Goal: Transaction & Acquisition: Purchase product/service

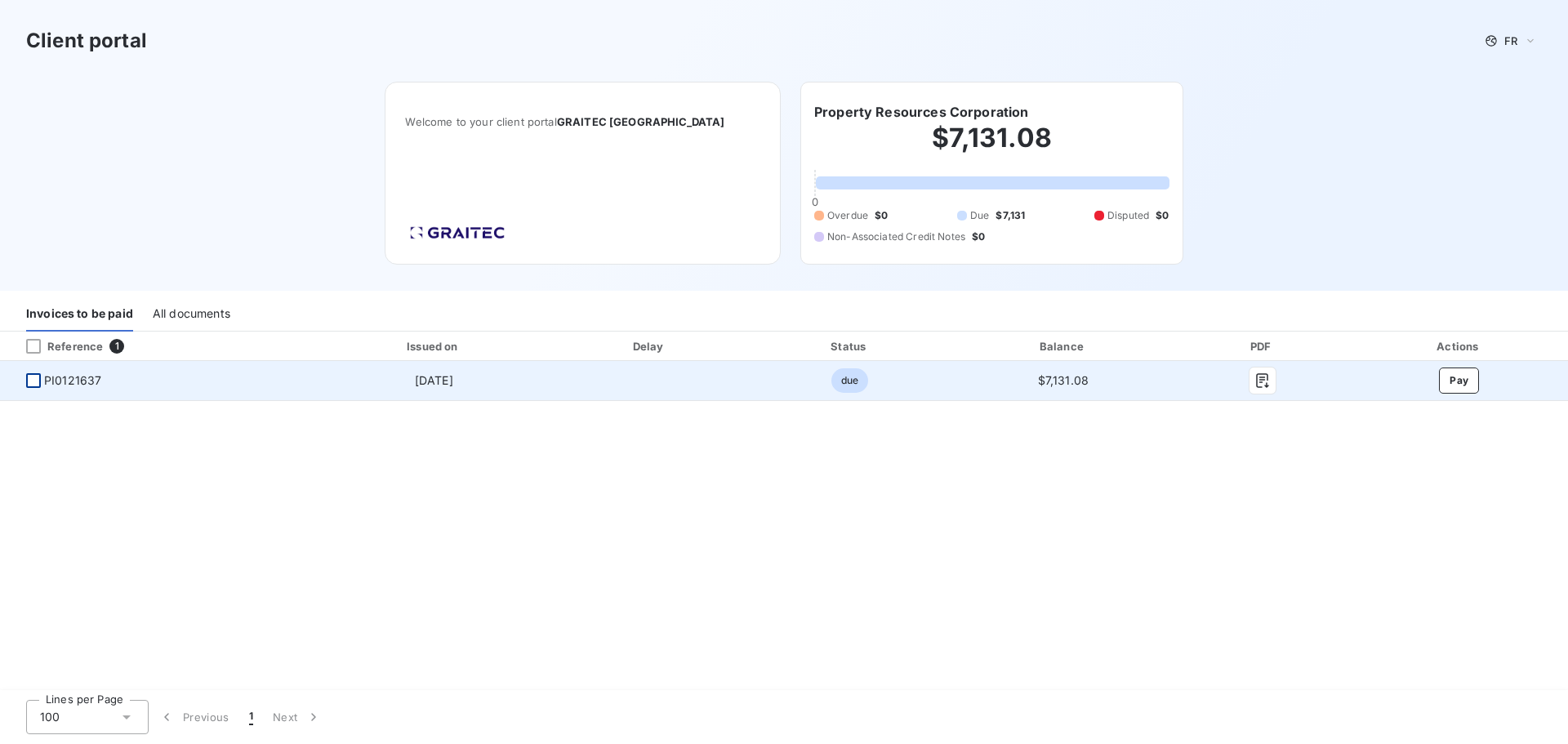
click at [34, 381] on div at bounding box center [33, 381] width 15 height 15
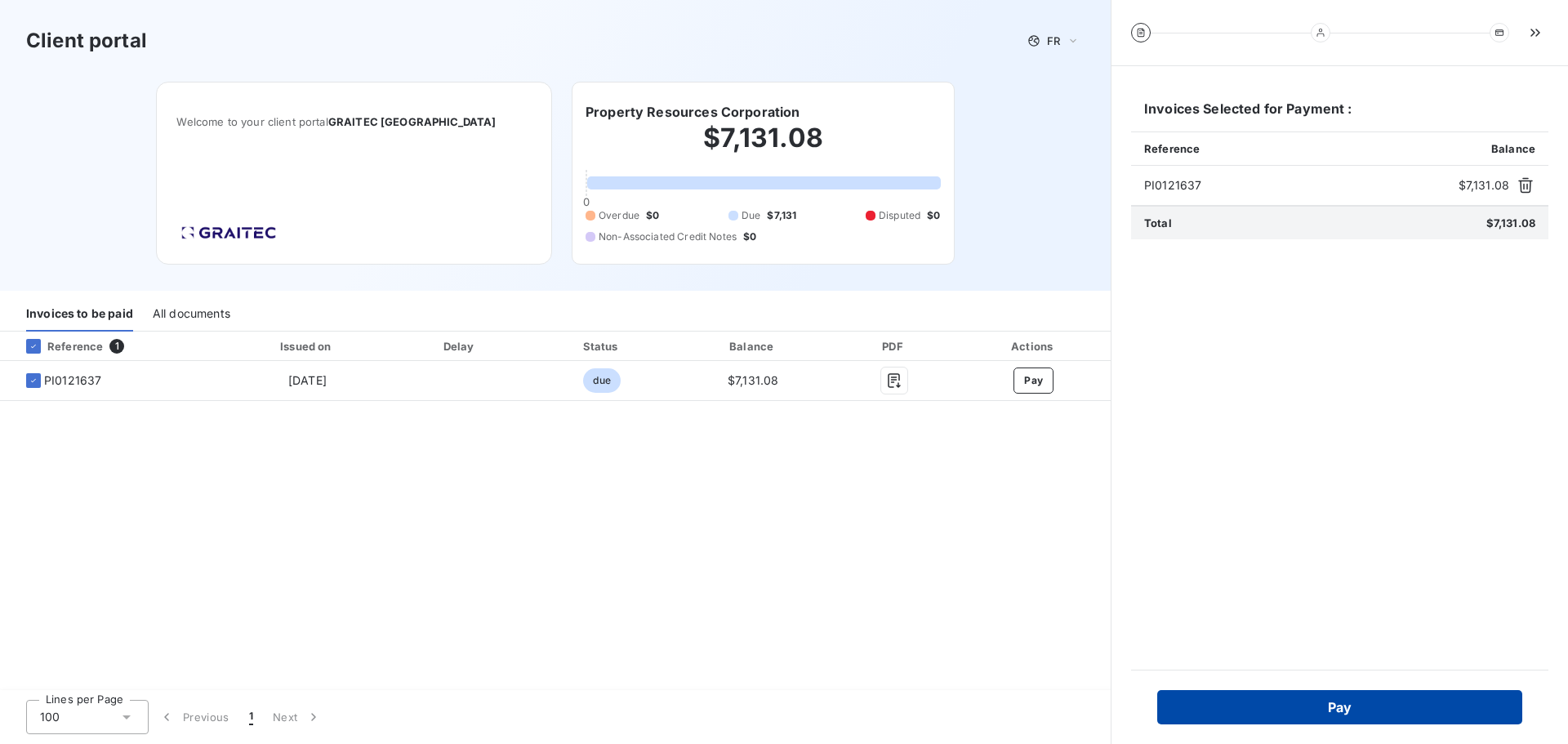
click at [1338, 702] on button "Pay" at bounding box center [1339, 706] width 365 height 34
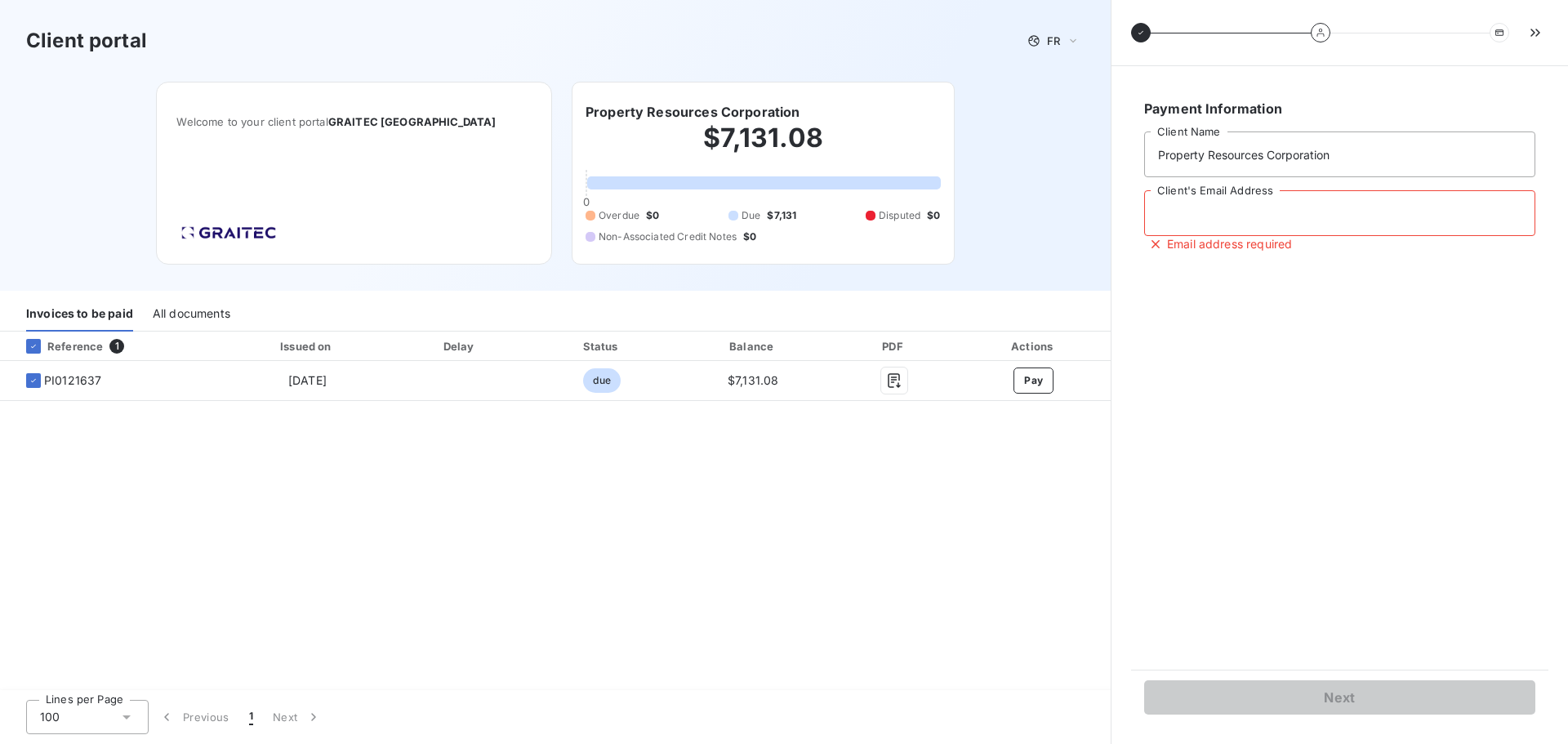
click at [1351, 205] on input "Client's Email Address" at bounding box center [1339, 213] width 391 height 46
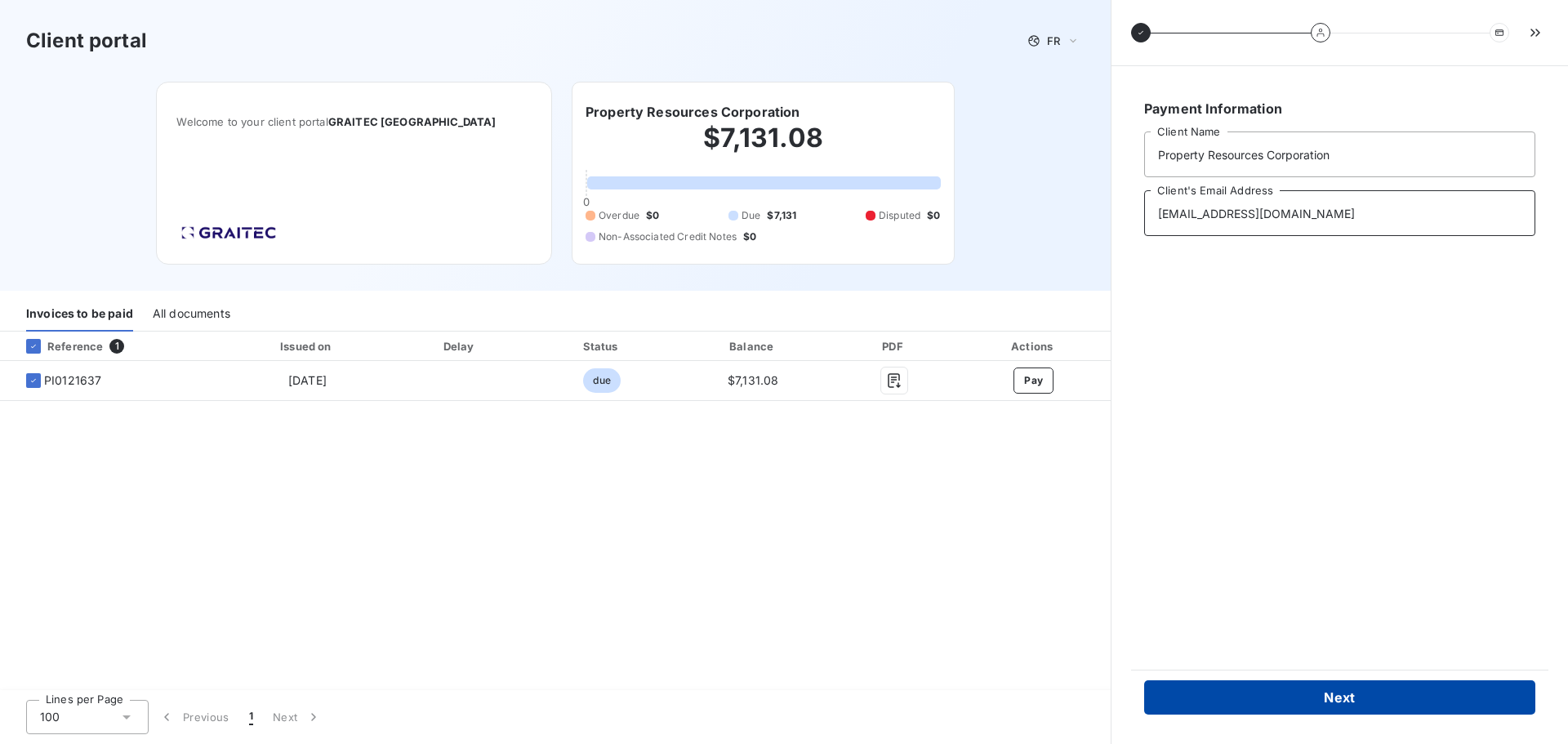
type input "michaelr@prcny.com"
click at [1331, 704] on button "Next" at bounding box center [1339, 697] width 391 height 34
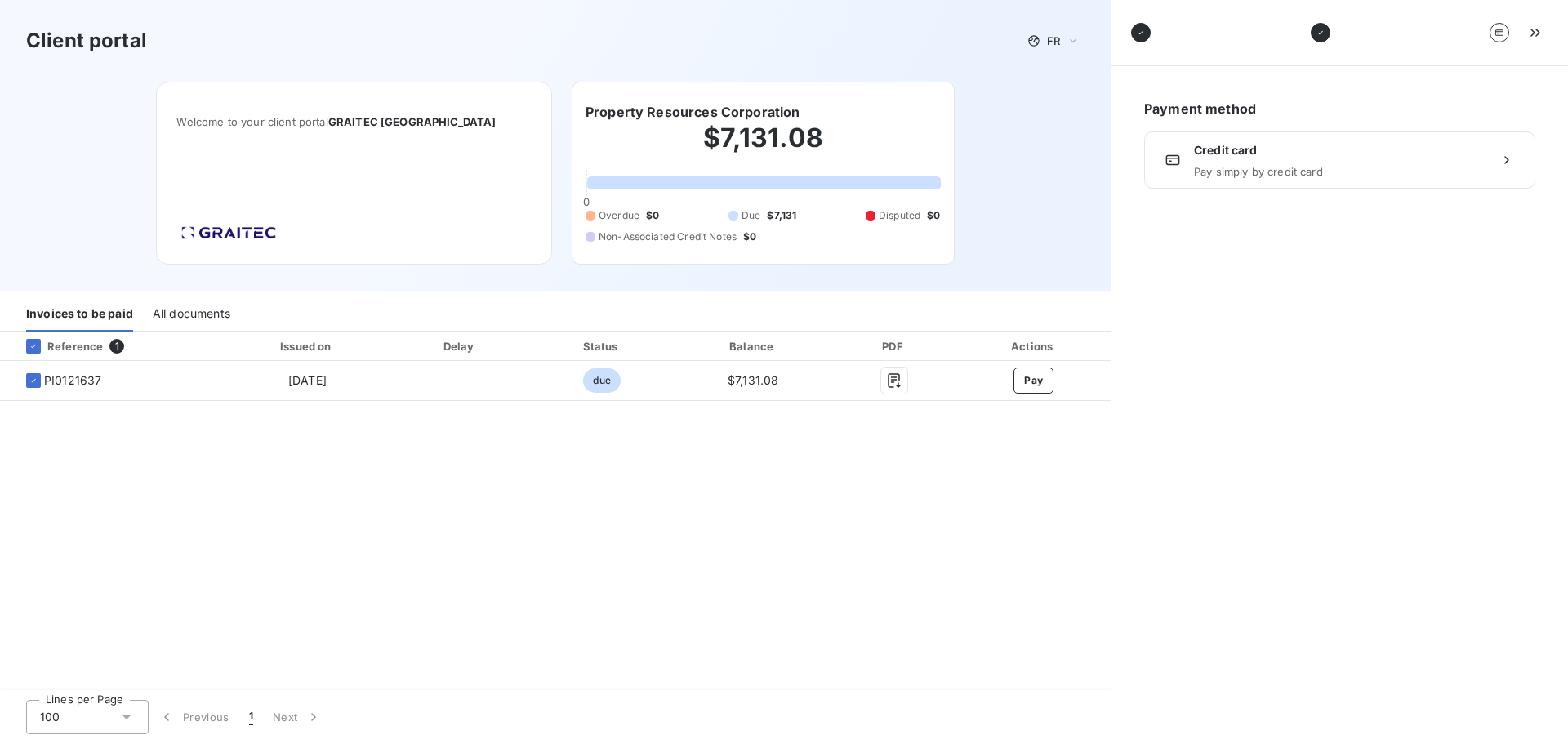
click at [1506, 159] on icon at bounding box center [1506, 160] width 17 height 17
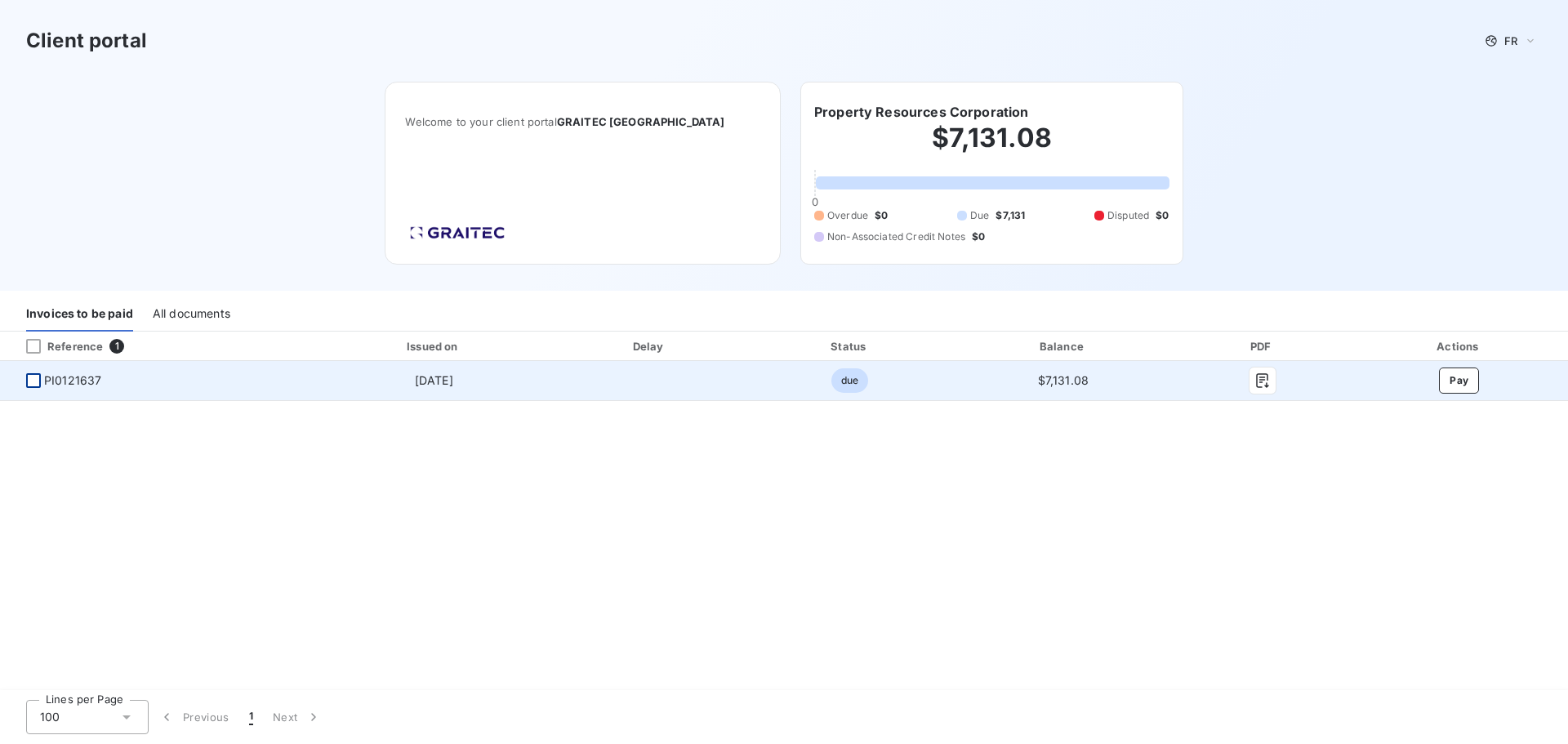
click at [33, 379] on div at bounding box center [33, 381] width 15 height 15
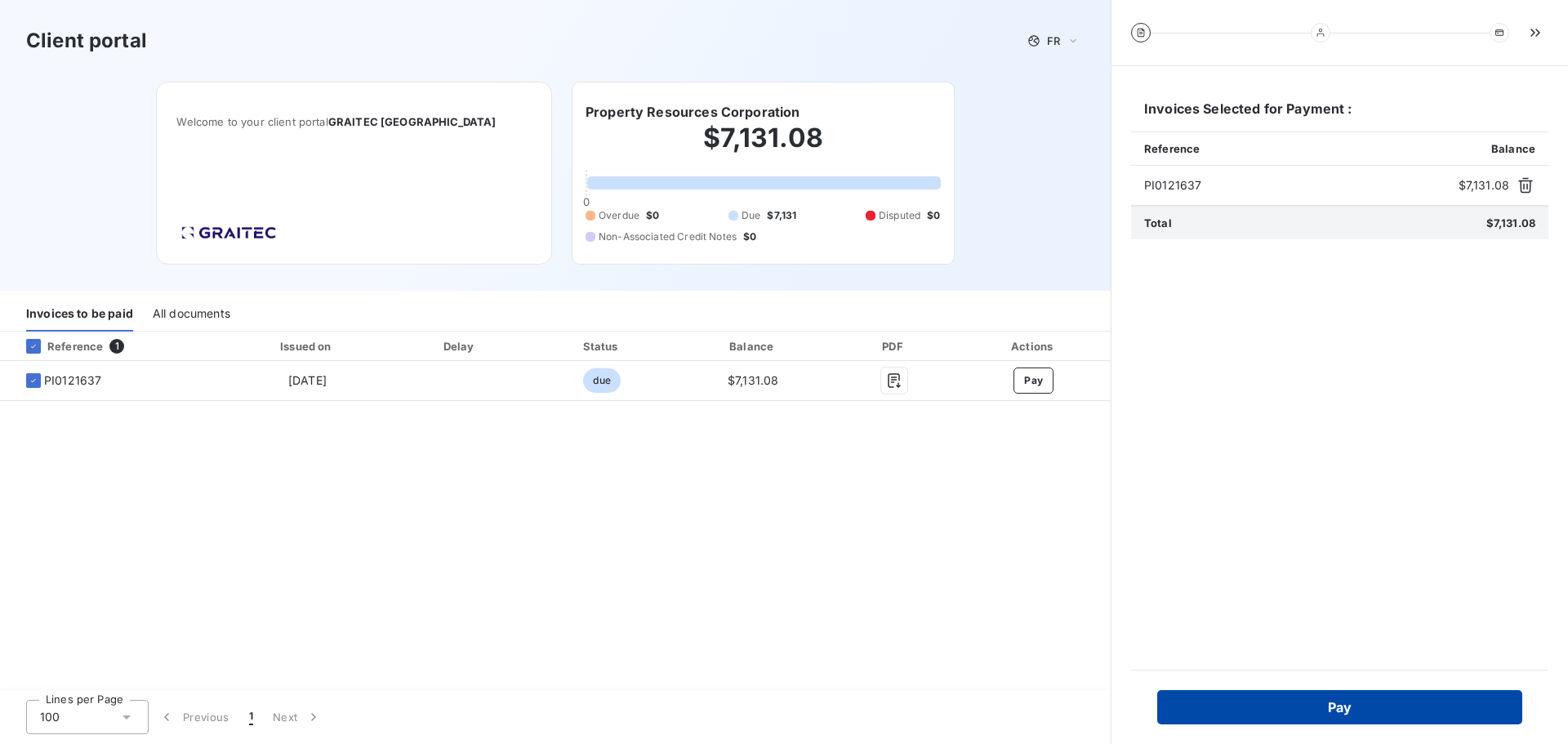
click at [1388, 723] on button "Pay" at bounding box center [1339, 706] width 365 height 34
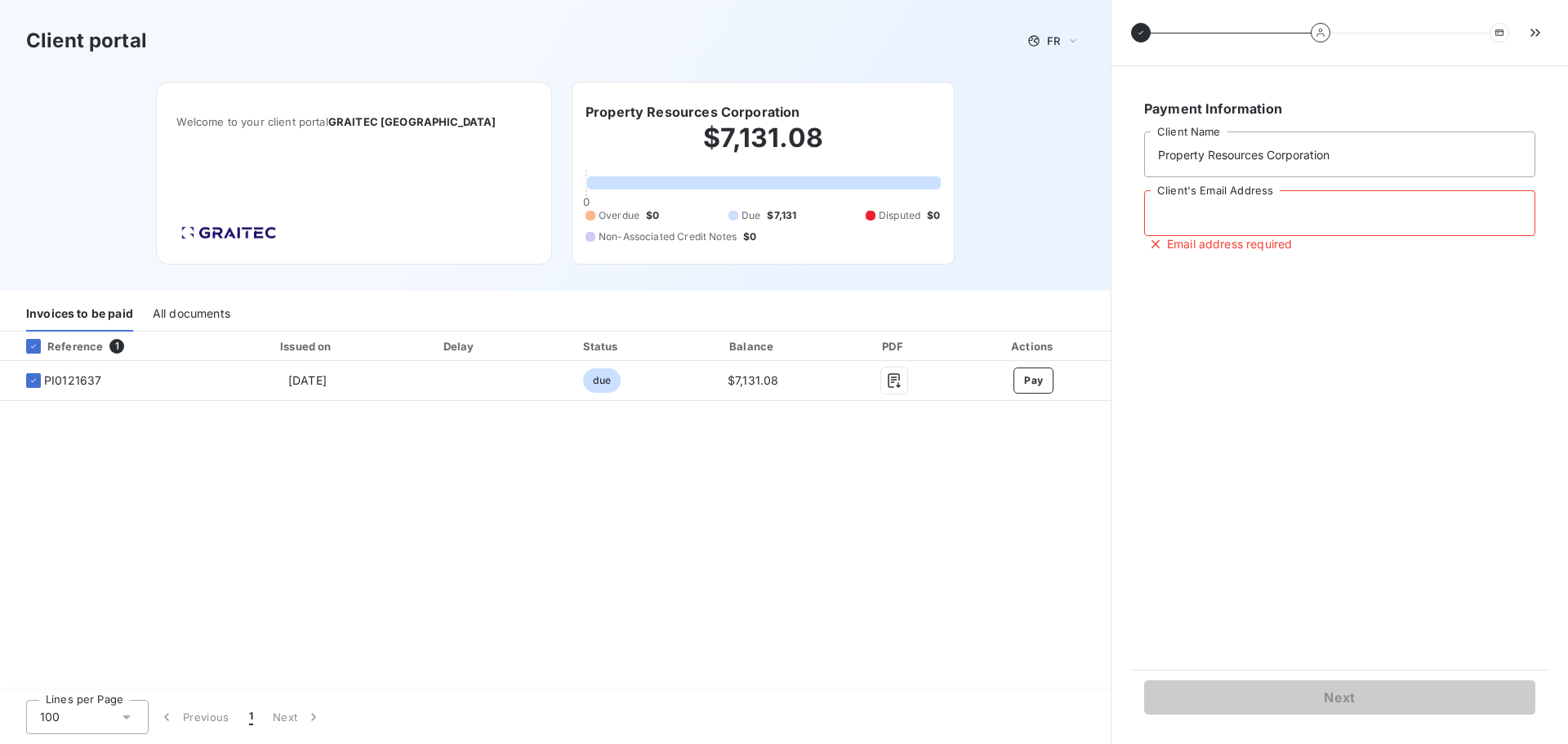
click at [1287, 207] on input "Client's Email Address" at bounding box center [1339, 213] width 391 height 46
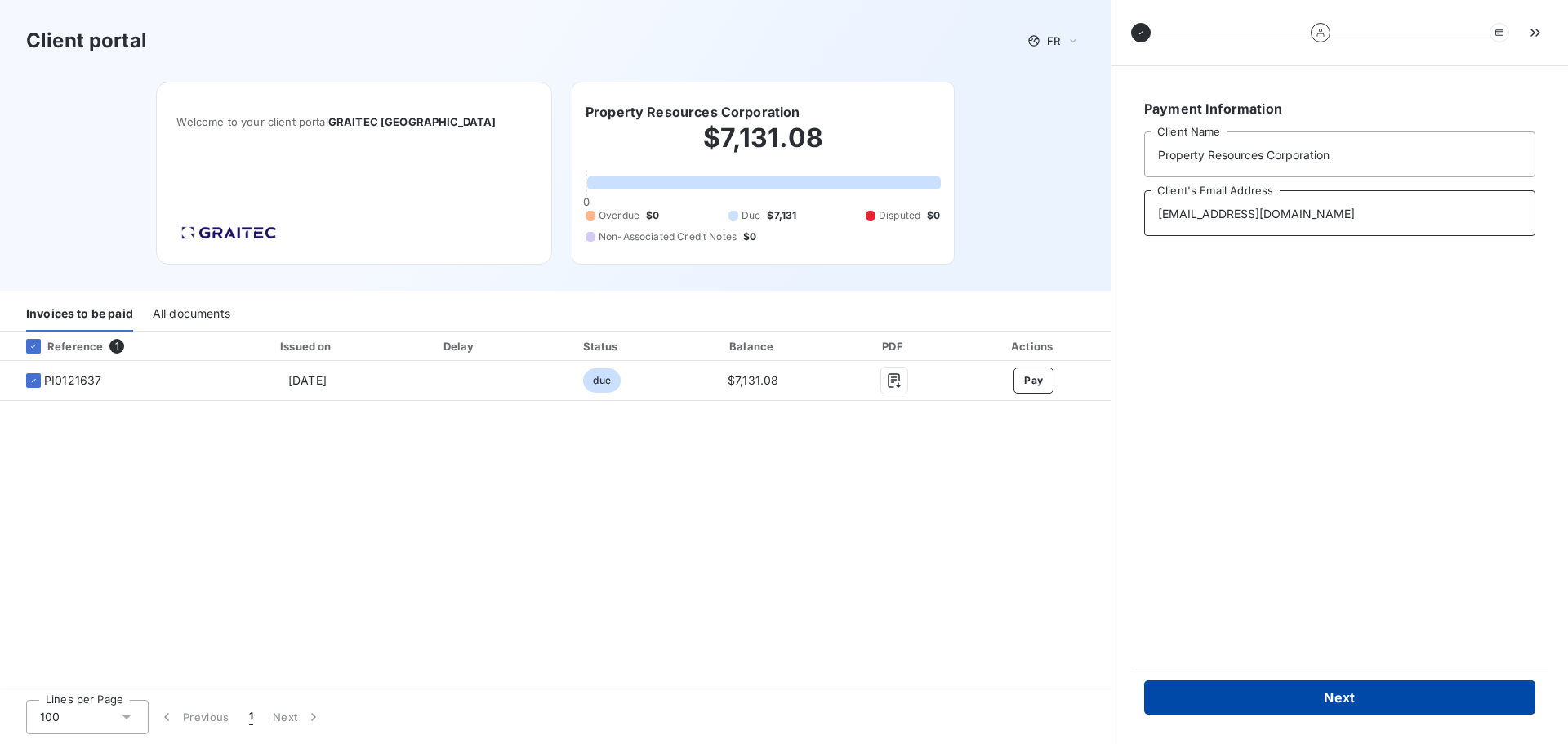
type input "michaelr@prcny.com"
click at [1343, 698] on button "Next" at bounding box center [1339, 697] width 391 height 34
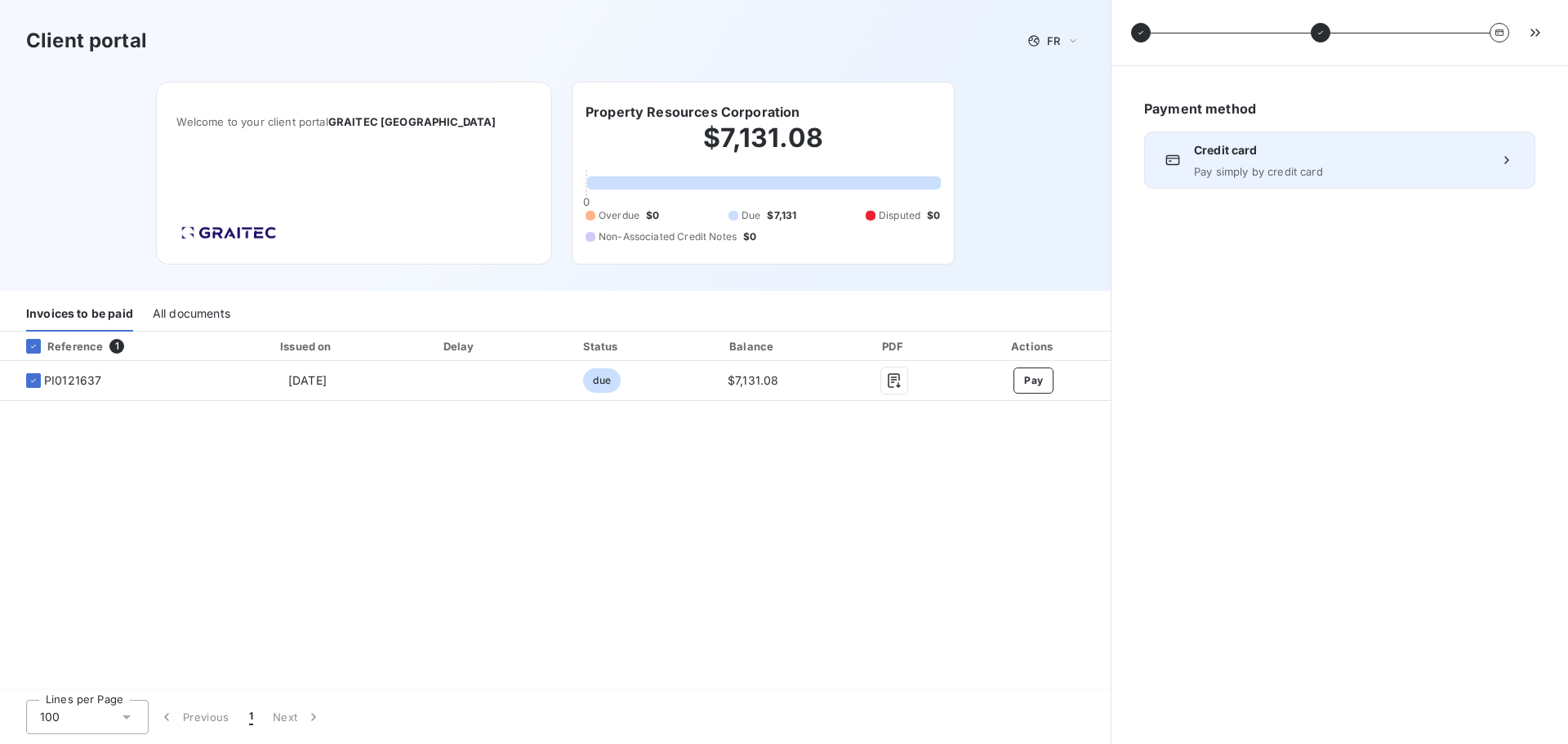
click at [1493, 162] on div "Credit card Pay simply by credit card" at bounding box center [1339, 160] width 391 height 57
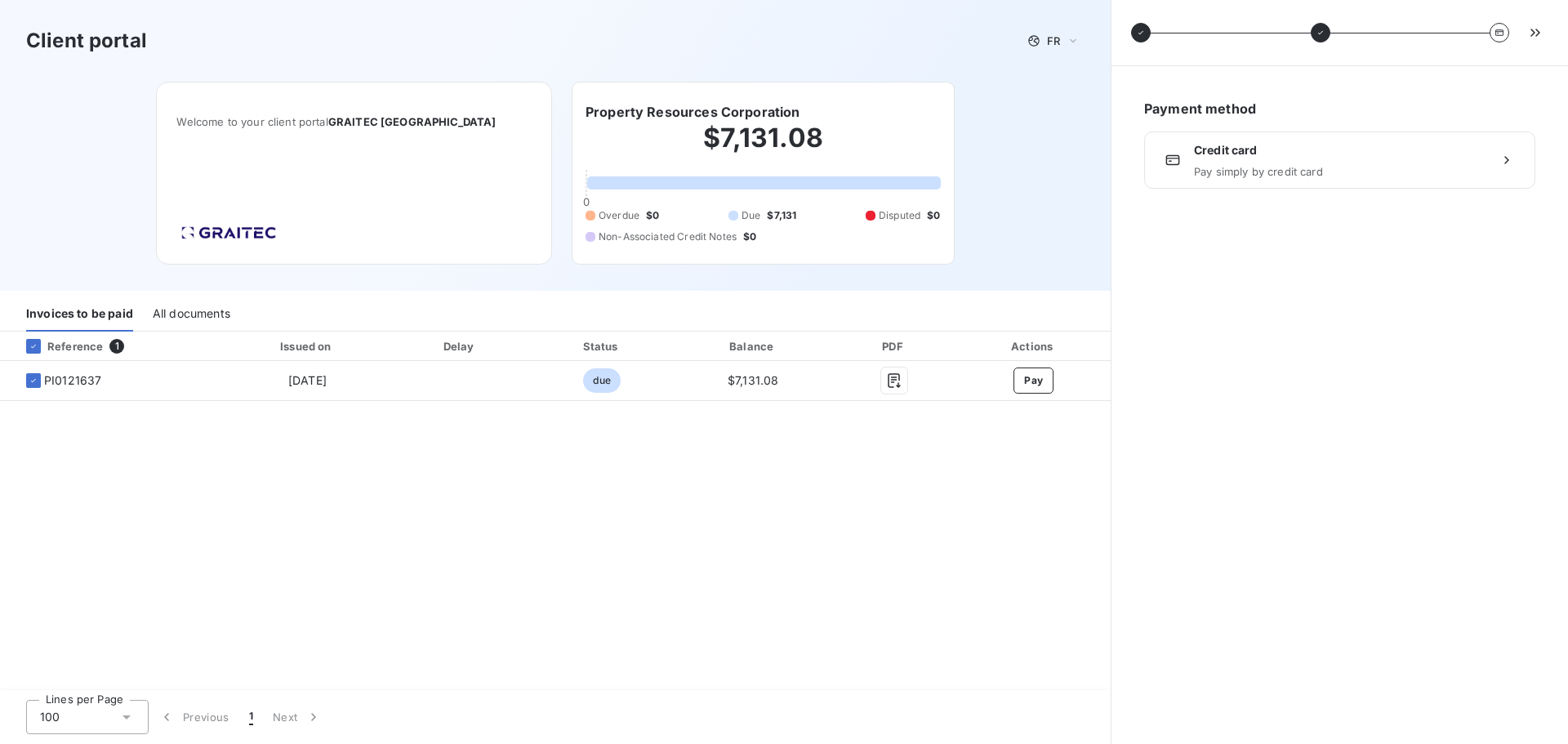
click at [116, 341] on span "1" at bounding box center [117, 347] width 15 height 15
click at [156, 310] on div "All documents" at bounding box center [191, 314] width 77 height 34
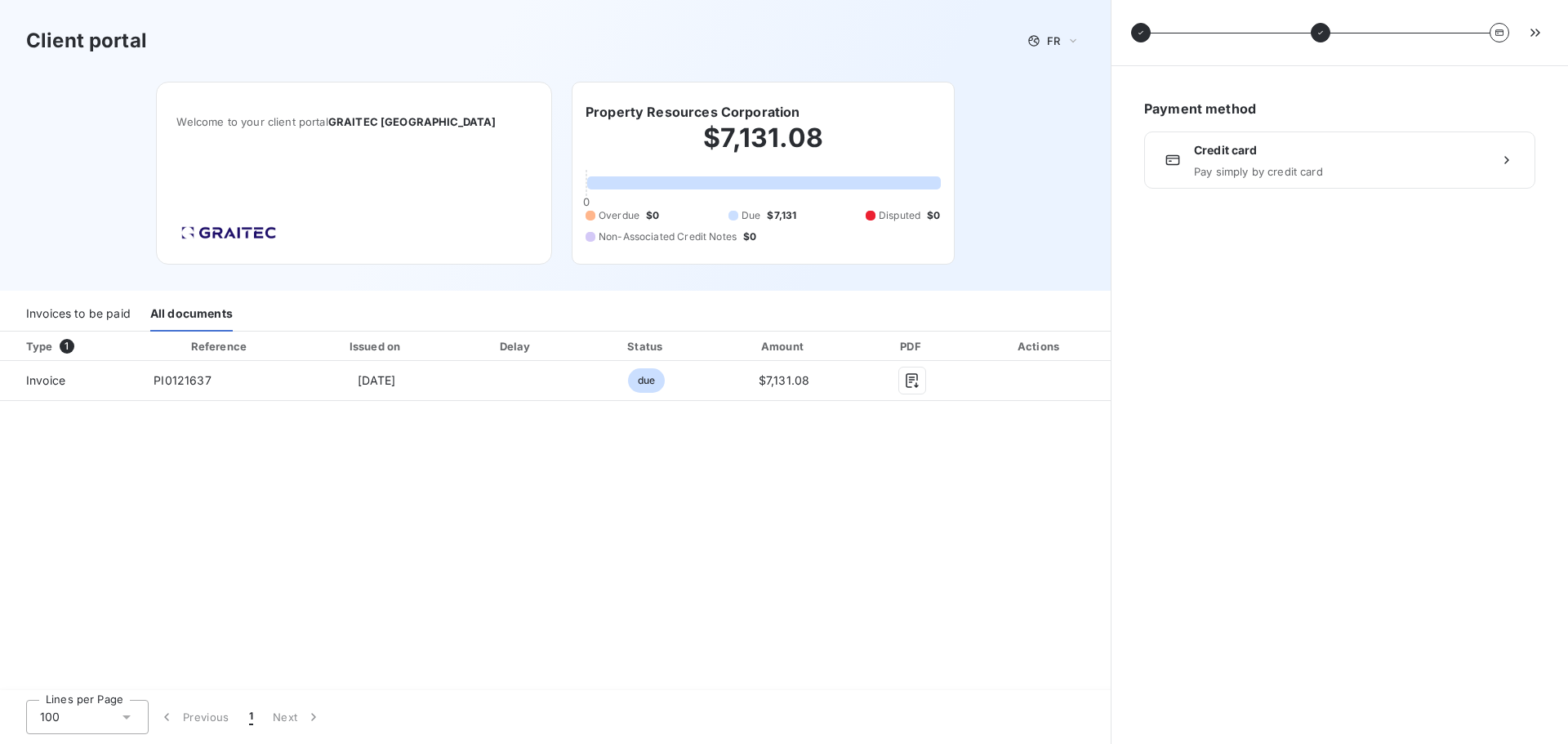
click at [73, 310] on div "Invoices to be paid" at bounding box center [78, 314] width 105 height 34
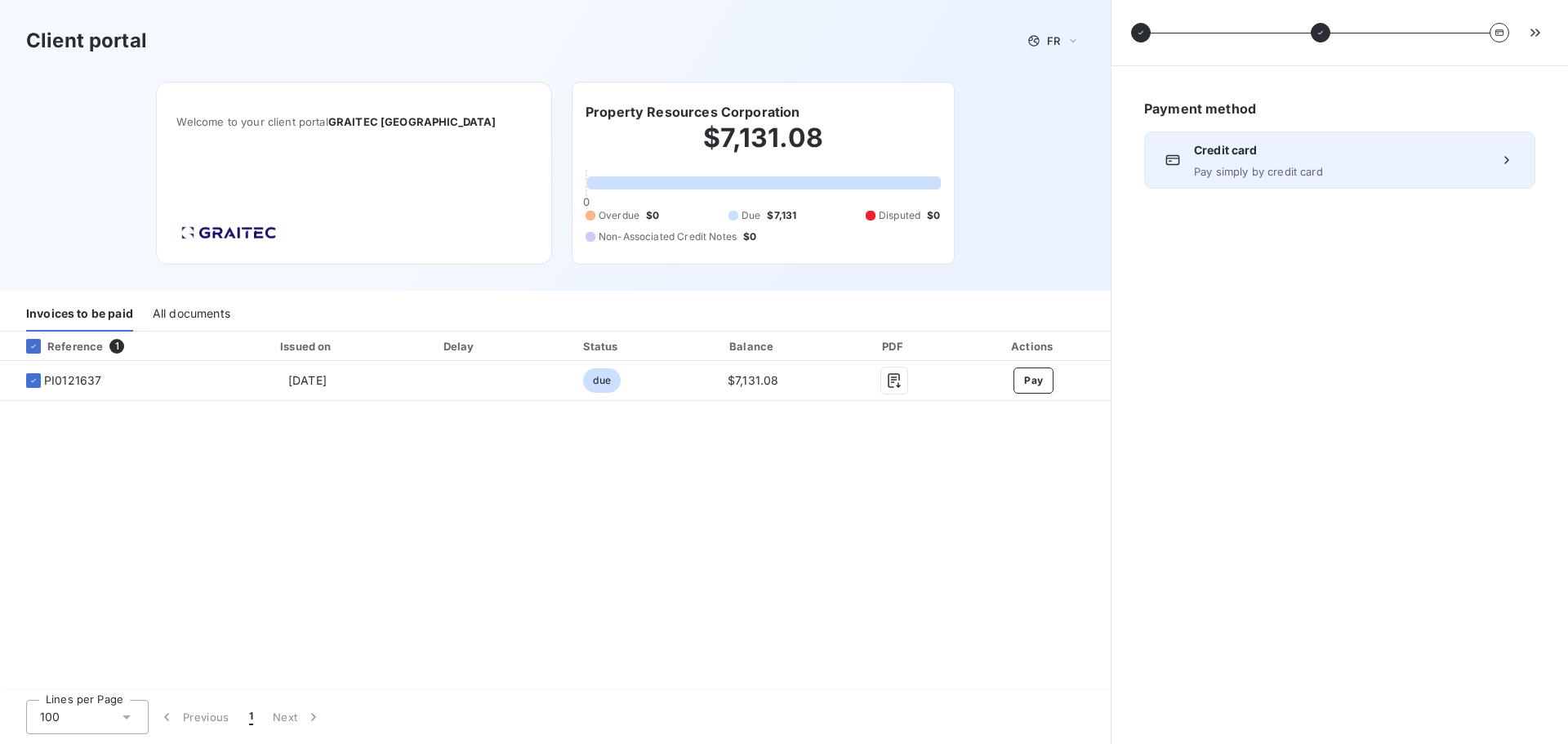
click at [1505, 162] on icon at bounding box center [1506, 160] width 17 height 17
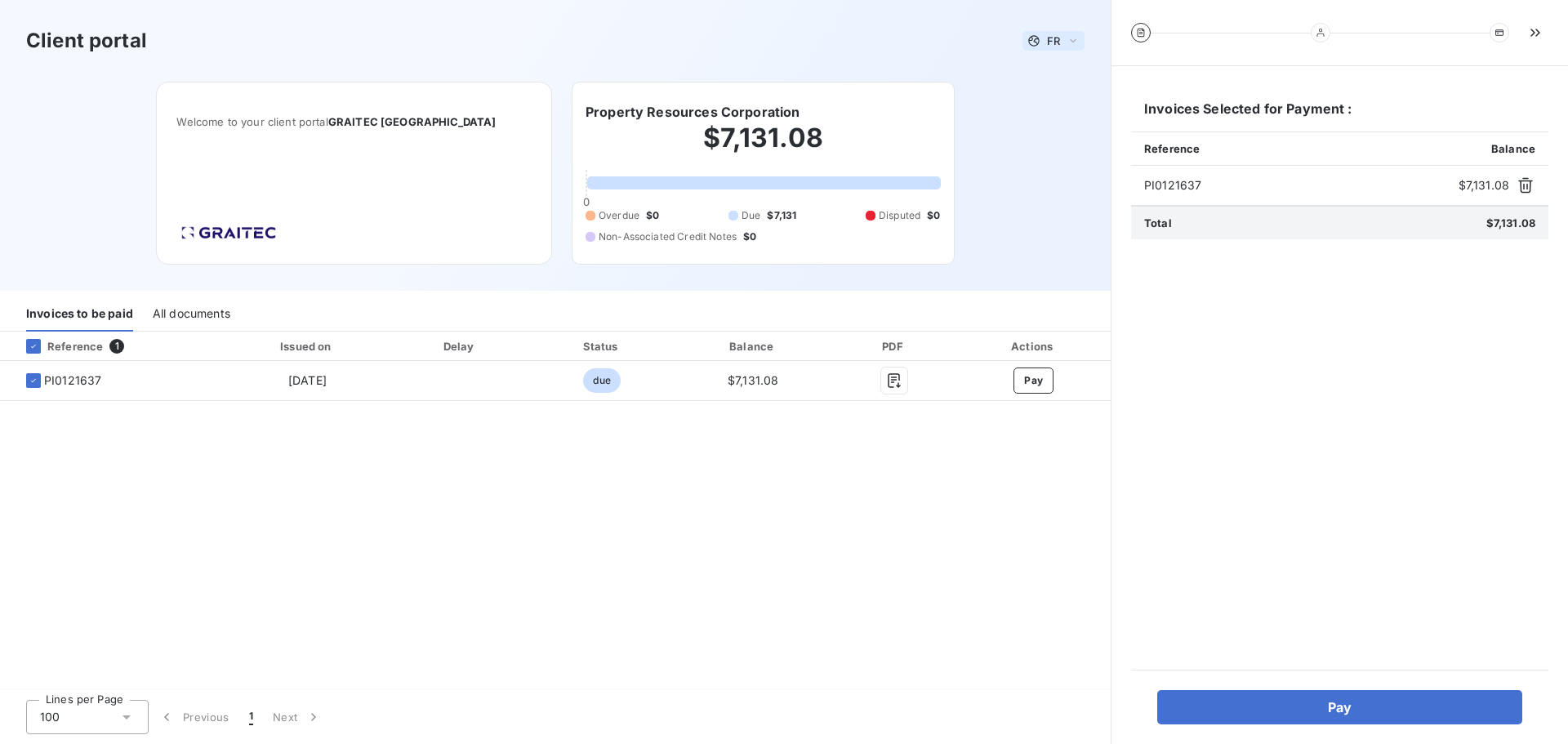
click at [1061, 35] on div "FR" at bounding box center [1053, 40] width 62 height 19
click at [1062, 96] on li "English" at bounding box center [1045, 105] width 80 height 29
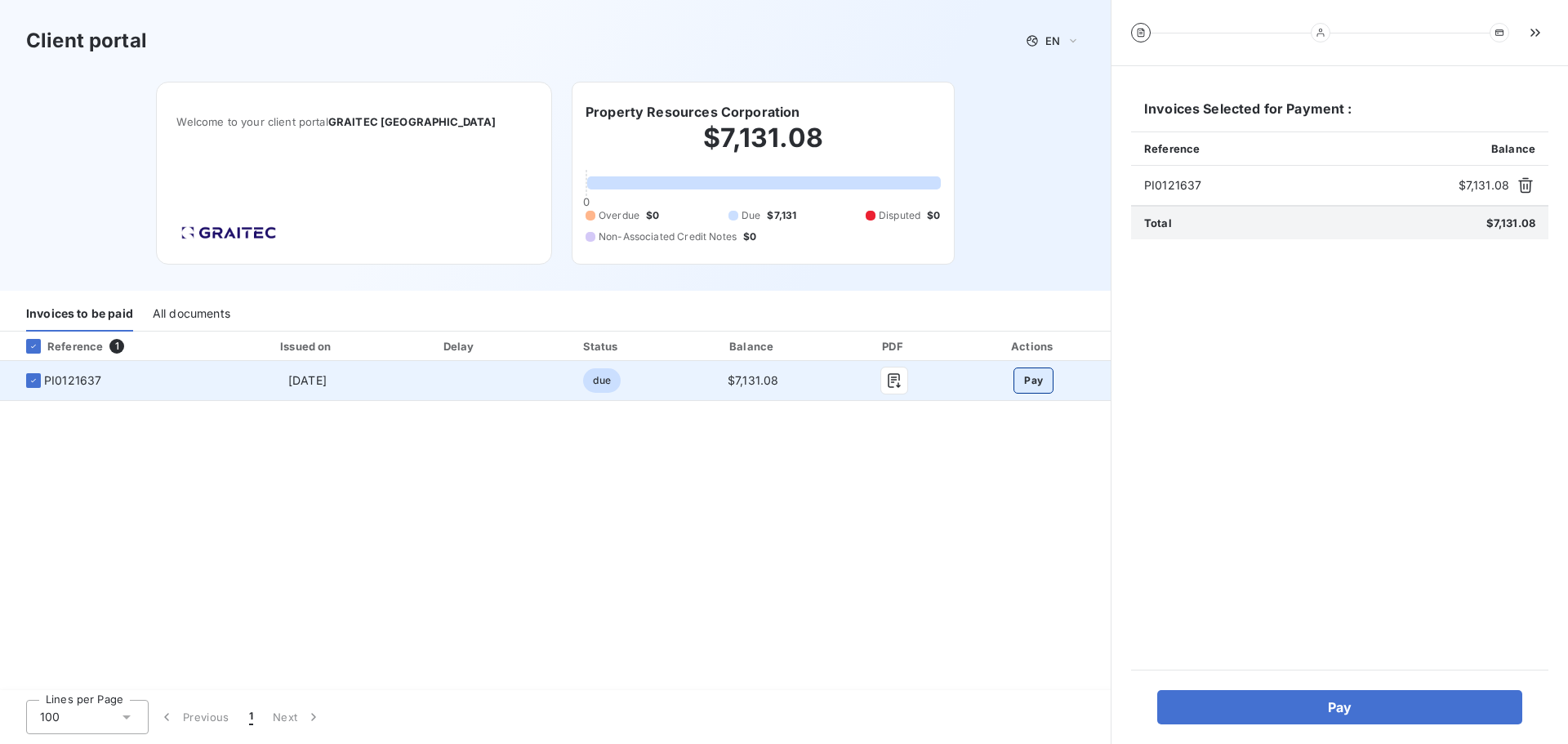
click at [1031, 373] on button "Pay" at bounding box center [1034, 381] width 40 height 26
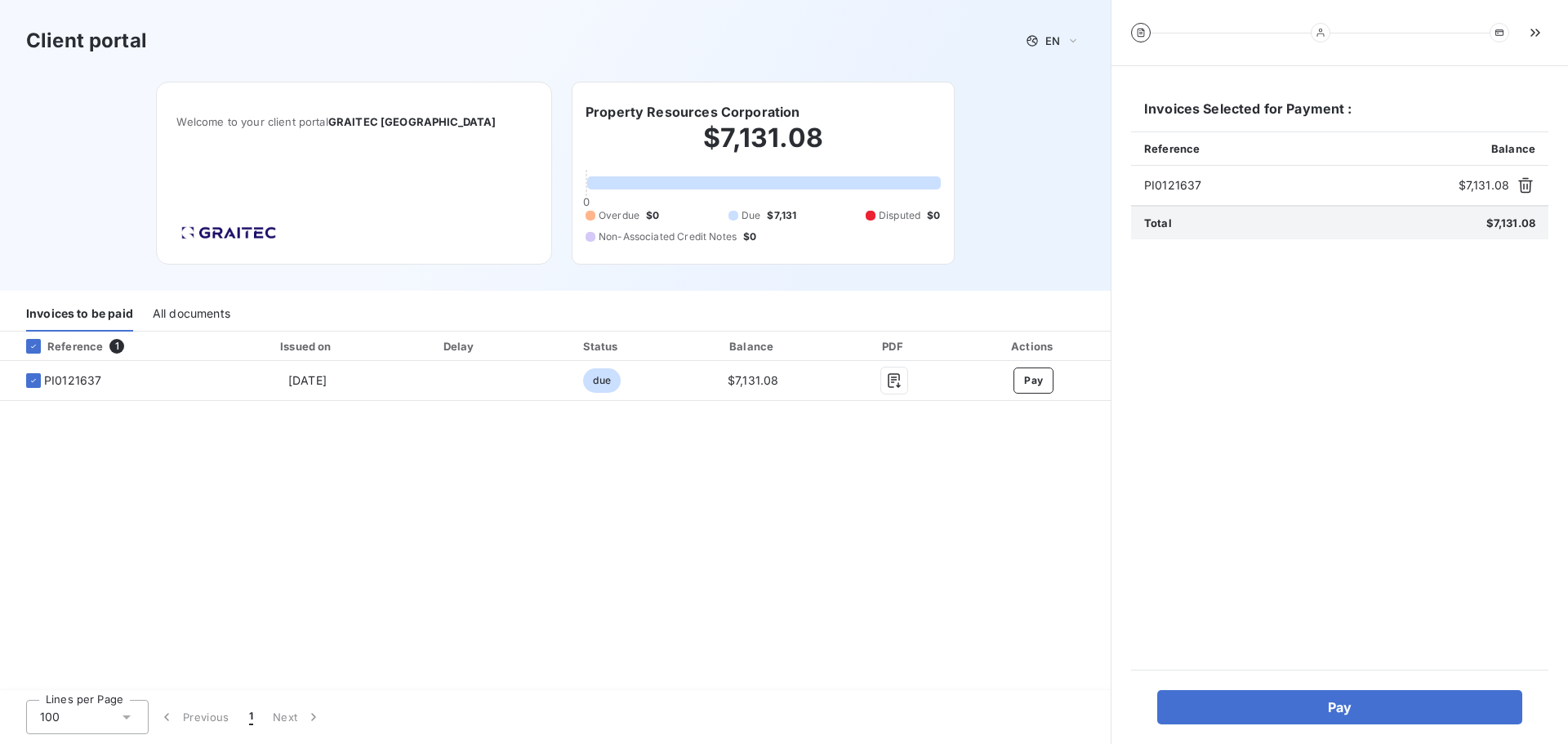
click at [945, 531] on div "Reference 1 Issued on Delay Status Balance PDF Actions PI0121637 Sep 17, 2025 d…" at bounding box center [555, 512] width 1111 height 361
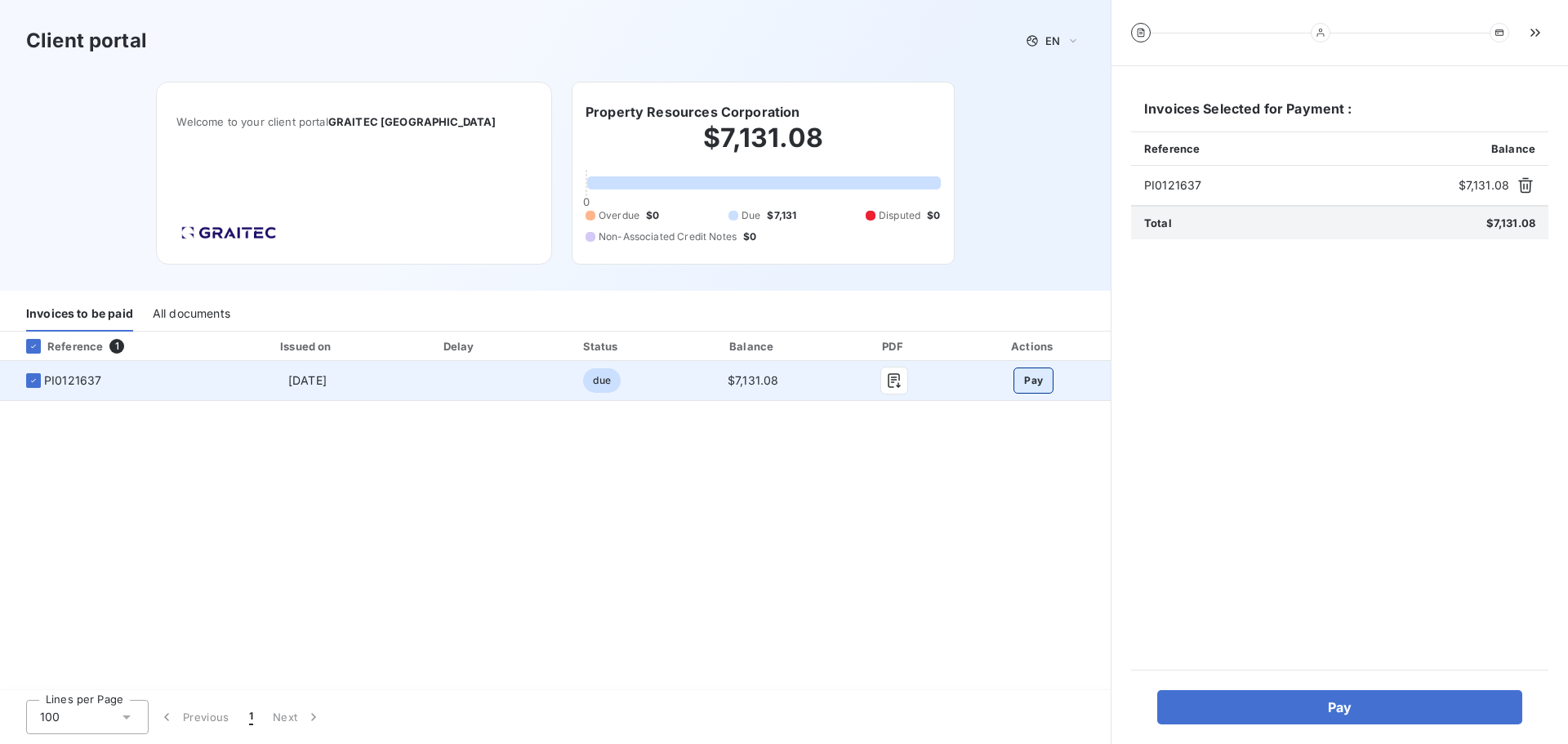
click at [1041, 383] on button "Pay" at bounding box center [1034, 381] width 40 height 26
click at [1039, 372] on button "Pay" at bounding box center [1034, 381] width 40 height 26
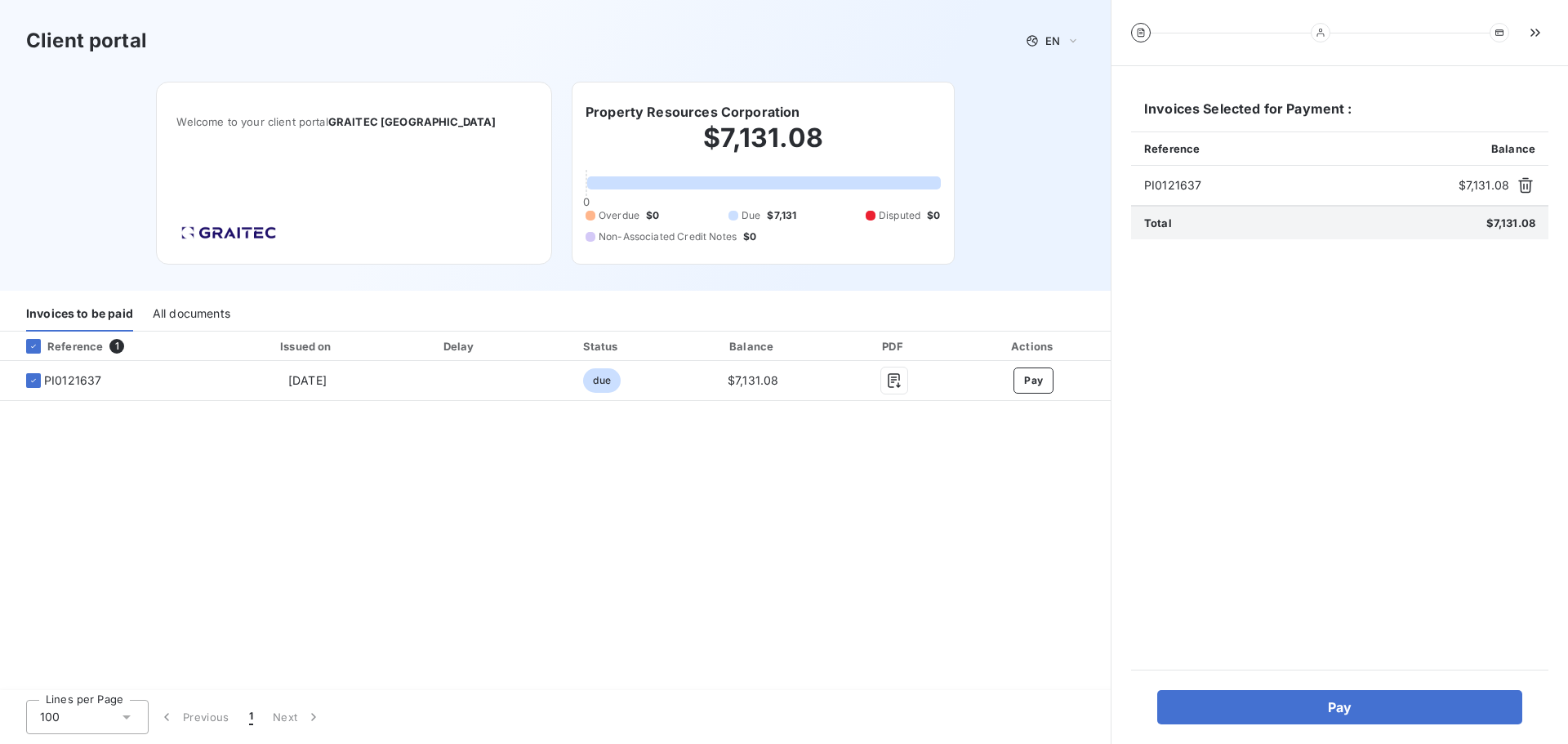
click at [401, 517] on div "Reference 1 Issued on Delay Status Balance PDF Actions PI0121637 Sep 17, 2025 d…" at bounding box center [555, 512] width 1111 height 361
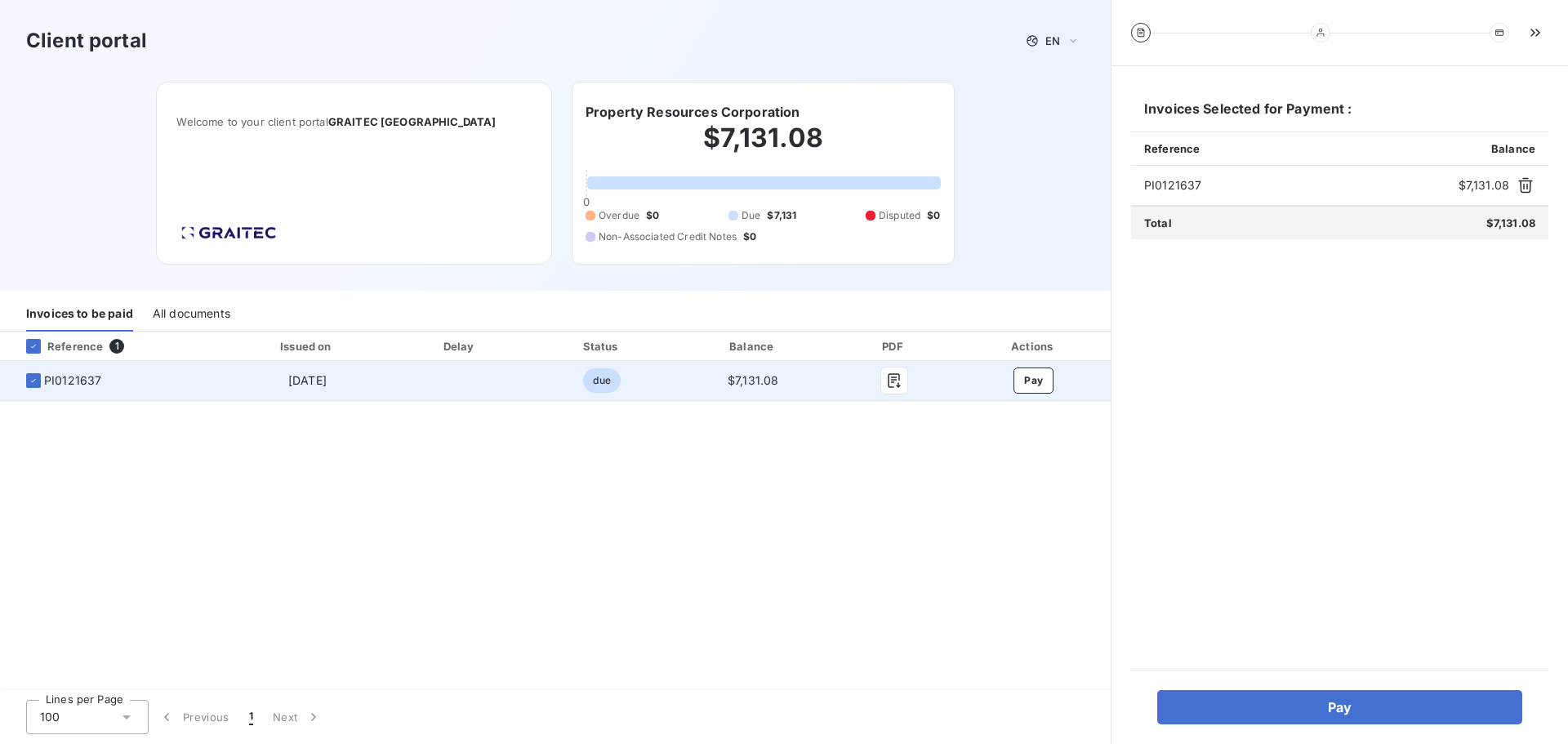
click at [603, 378] on span "due" at bounding box center [601, 380] width 37 height 25
click at [1026, 378] on button "Pay" at bounding box center [1034, 381] width 40 height 26
